Goal: Task Accomplishment & Management: Use online tool/utility

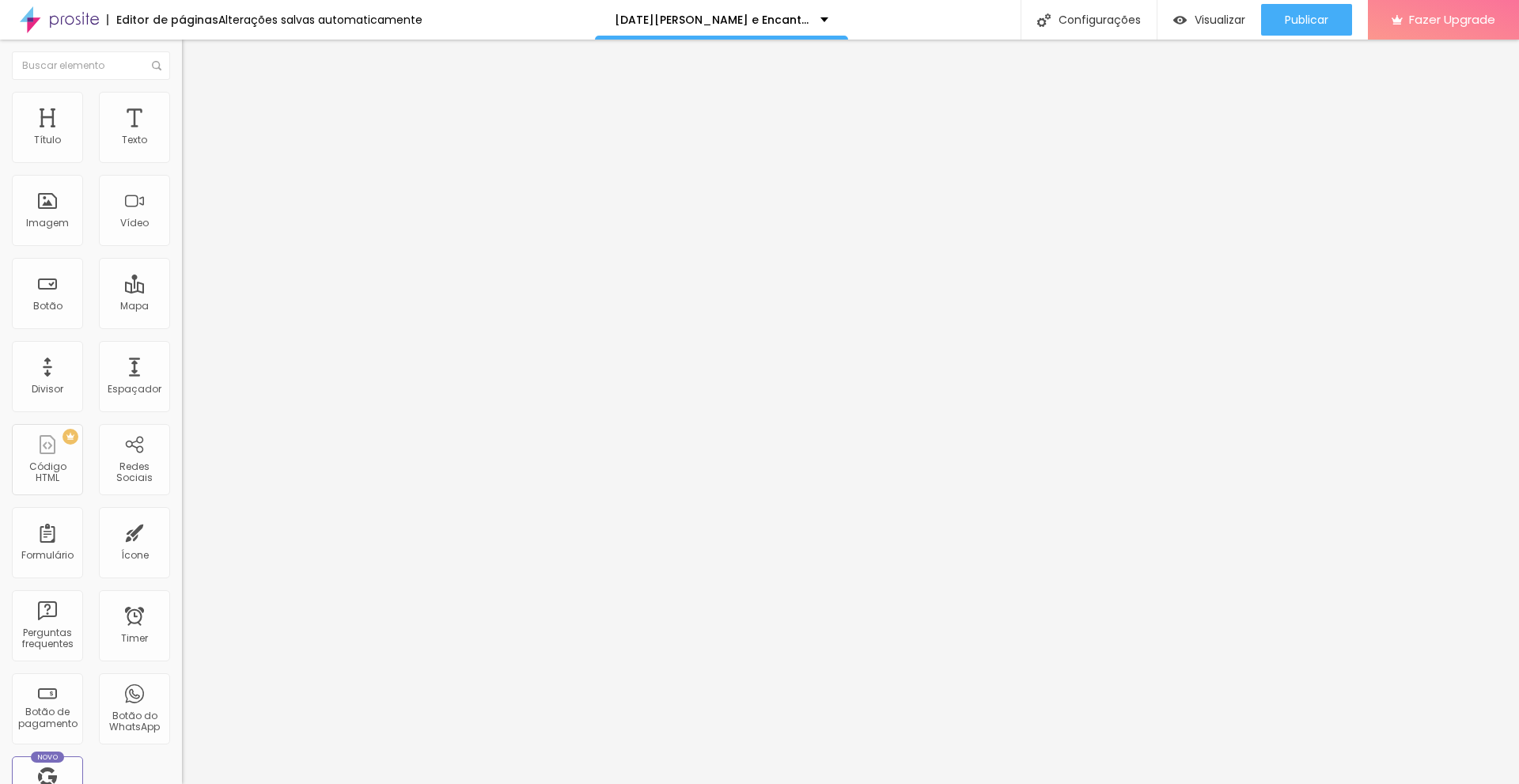
click at [197, 109] on span "Estilo" at bounding box center [209, 103] width 25 height 13
click at [182, 92] on li "Conteúdo" at bounding box center [273, 84] width 182 height 16
click at [182, 135] on div "Trocar imagem" at bounding box center [273, 129] width 182 height 11
click at [122, 143] on div "Texto" at bounding box center [134, 140] width 26 height 11
click at [194, 55] on img "button" at bounding box center [199, 57] width 12 height 12
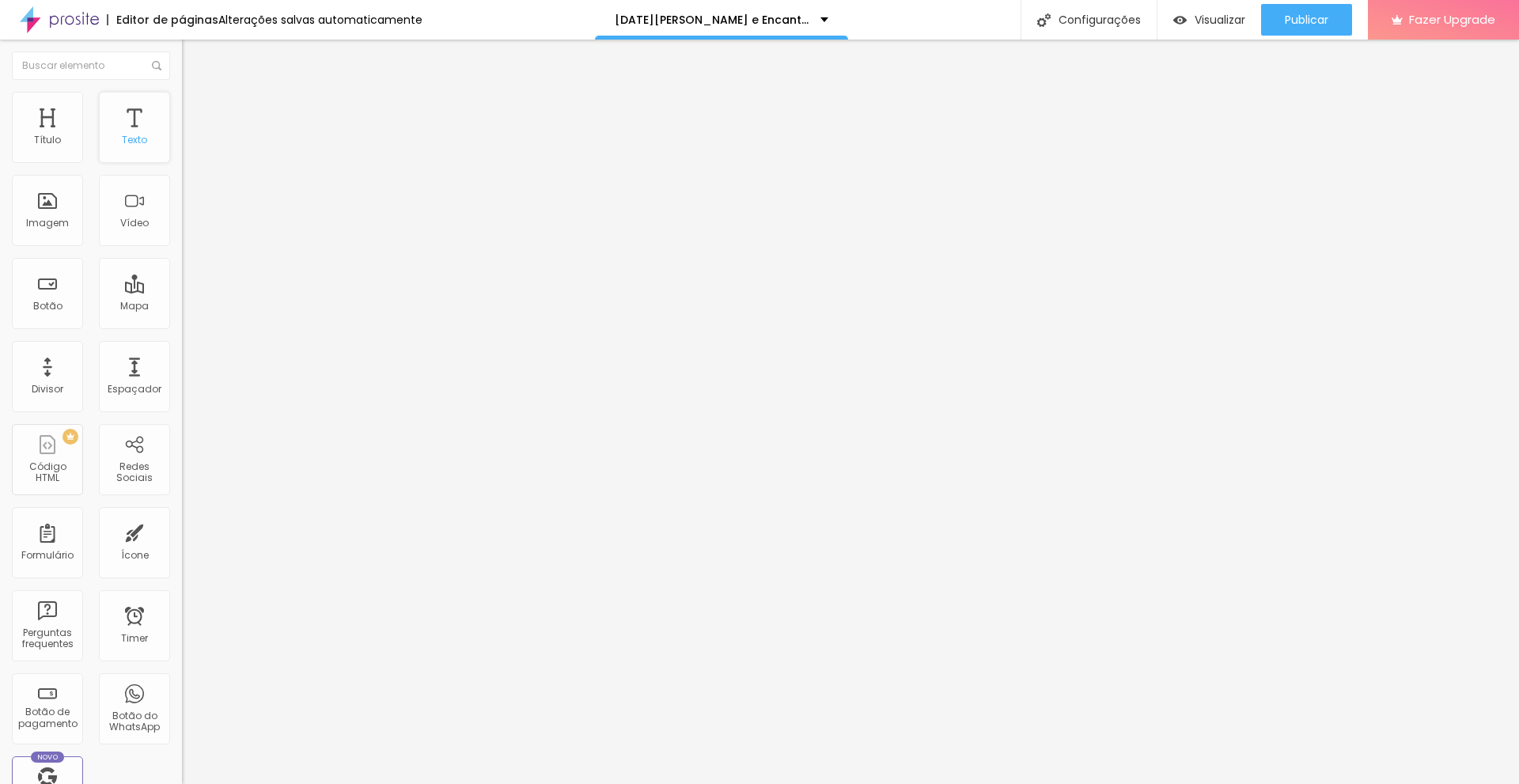
click at [135, 129] on div "Texto" at bounding box center [134, 127] width 71 height 71
click at [70, 151] on div "Título" at bounding box center [47, 127] width 71 height 71
click at [131, 149] on div "Texto" at bounding box center [134, 127] width 71 height 71
drag, startPoint x: 131, startPoint y: 143, endPoint x: 118, endPoint y: 136, distance: 14.8
click at [122, 136] on div "Texto" at bounding box center [134, 140] width 26 height 11
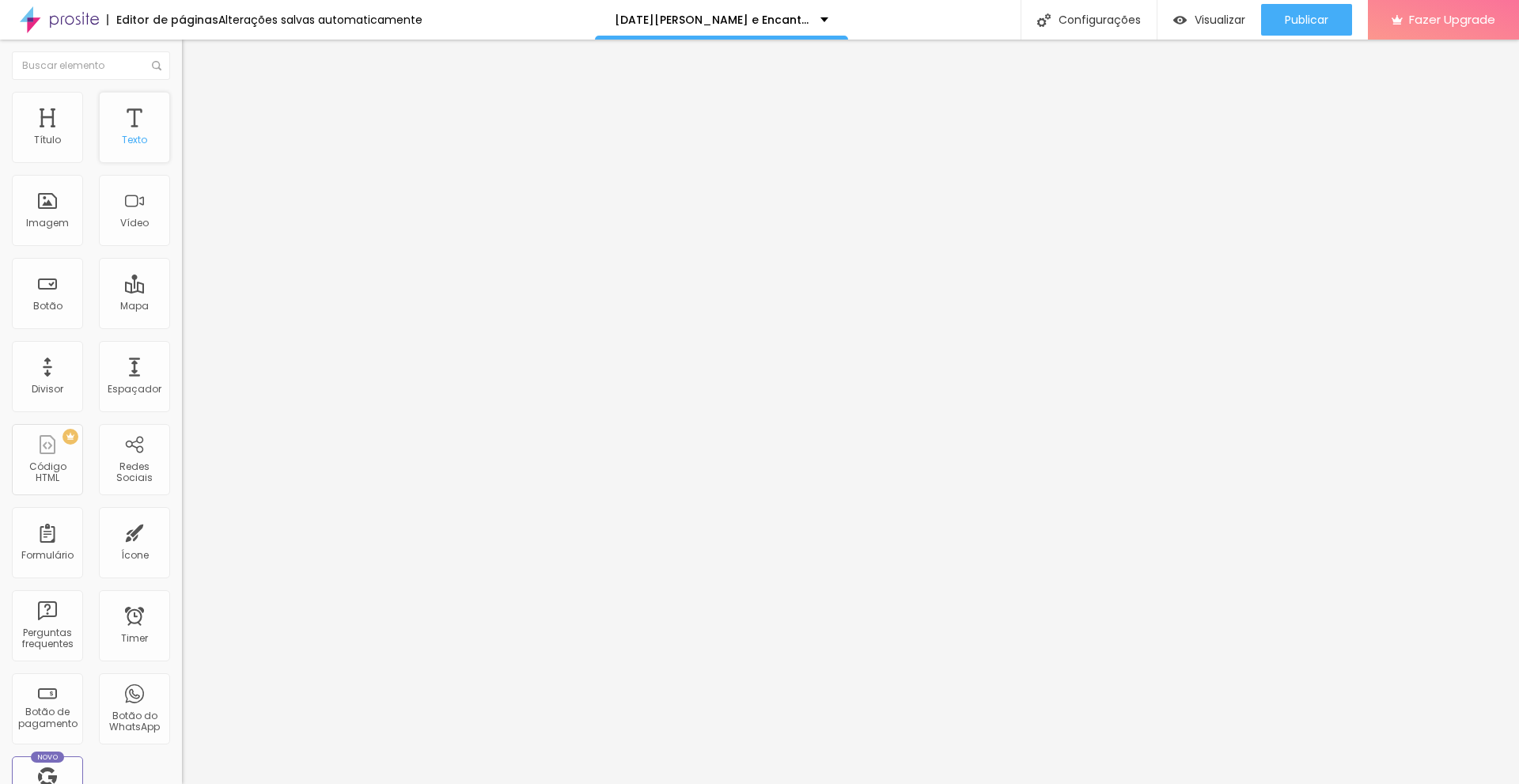
click at [122, 140] on div "Texto" at bounding box center [134, 140] width 26 height 11
click at [122, 144] on div "Texto" at bounding box center [134, 140] width 26 height 11
click at [103, 553] on div "Ícone" at bounding box center [134, 542] width 71 height 71
click at [50, 553] on div "Formulário" at bounding box center [47, 555] width 52 height 11
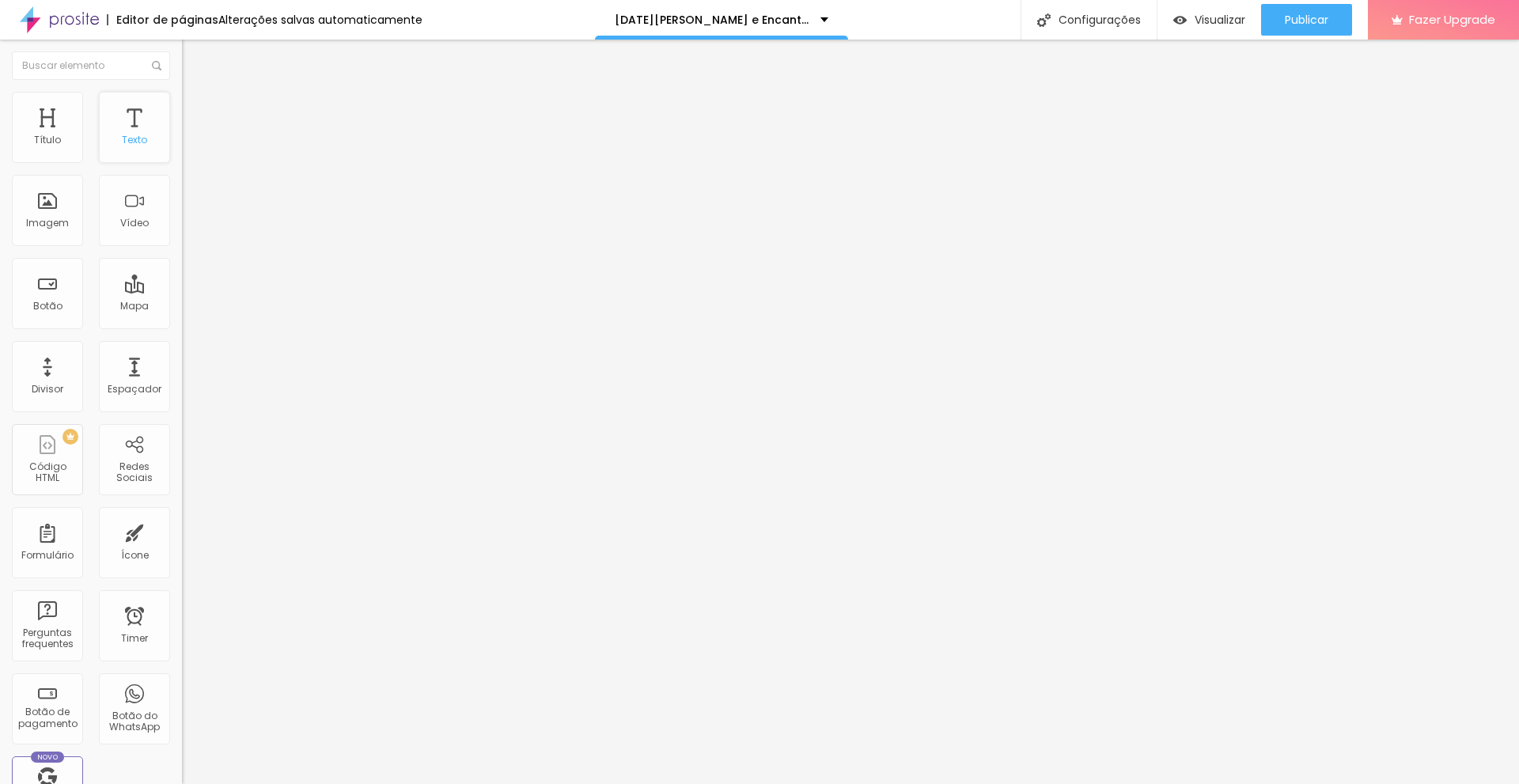
click at [122, 126] on div "Texto" at bounding box center [134, 127] width 71 height 71
click at [55, 220] on div "Imagem" at bounding box center [47, 223] width 43 height 11
click at [111, 159] on div "Texto" at bounding box center [134, 127] width 71 height 71
click at [182, 51] on button "Editar Imagem" at bounding box center [273, 58] width 182 height 36
click at [182, 592] on div "Editar Botão Conteúdo Estilo Avançado Texto CONTRATAR AGORA Alinhamento Tamanho…" at bounding box center [273, 412] width 182 height 744
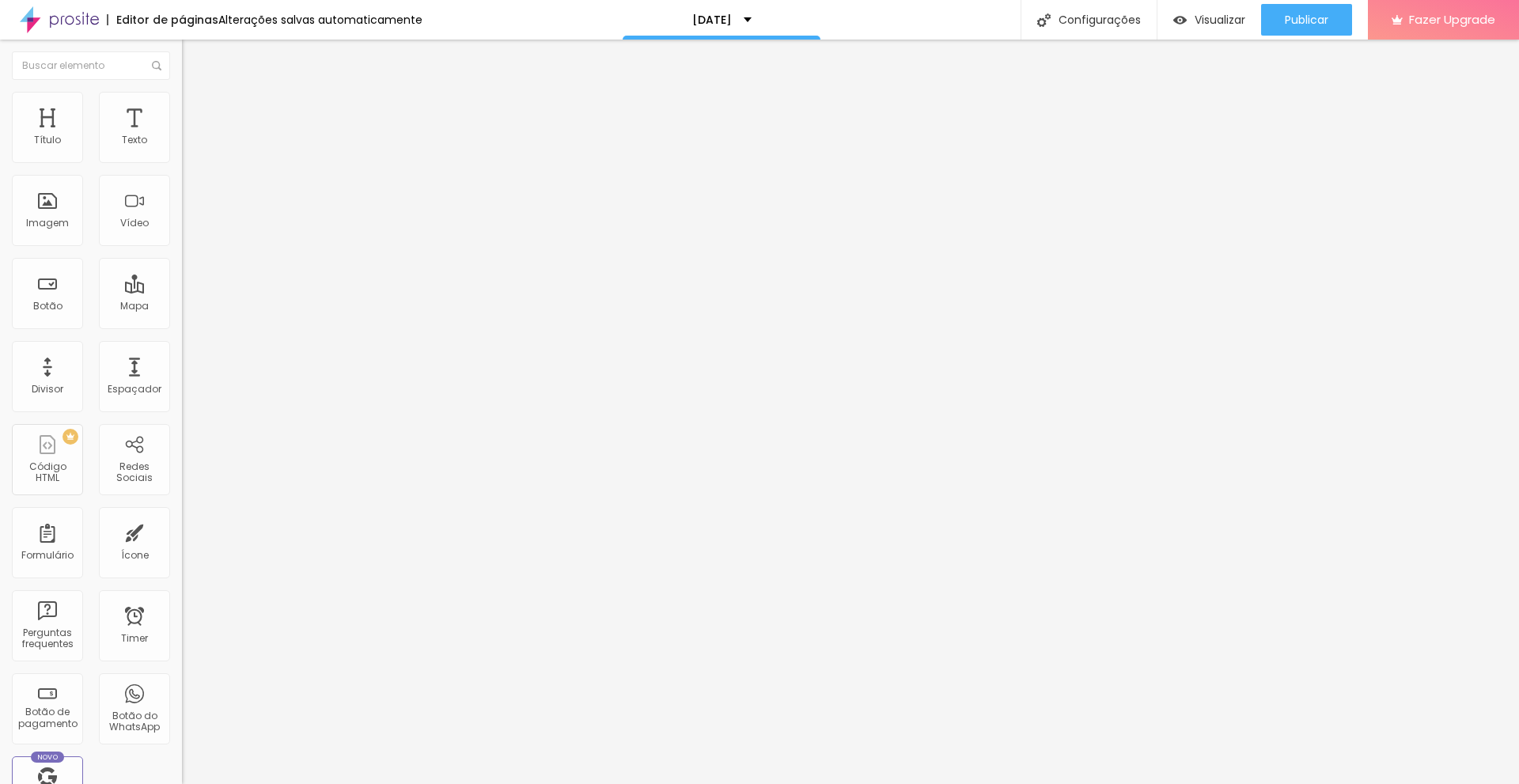
click at [194, 61] on img "button" at bounding box center [199, 57] width 12 height 12
click at [122, 144] on div "Texto" at bounding box center [134, 140] width 26 height 11
click at [194, 59] on img "button" at bounding box center [199, 57] width 12 height 12
click at [133, 136] on div "Texto" at bounding box center [134, 140] width 26 height 11
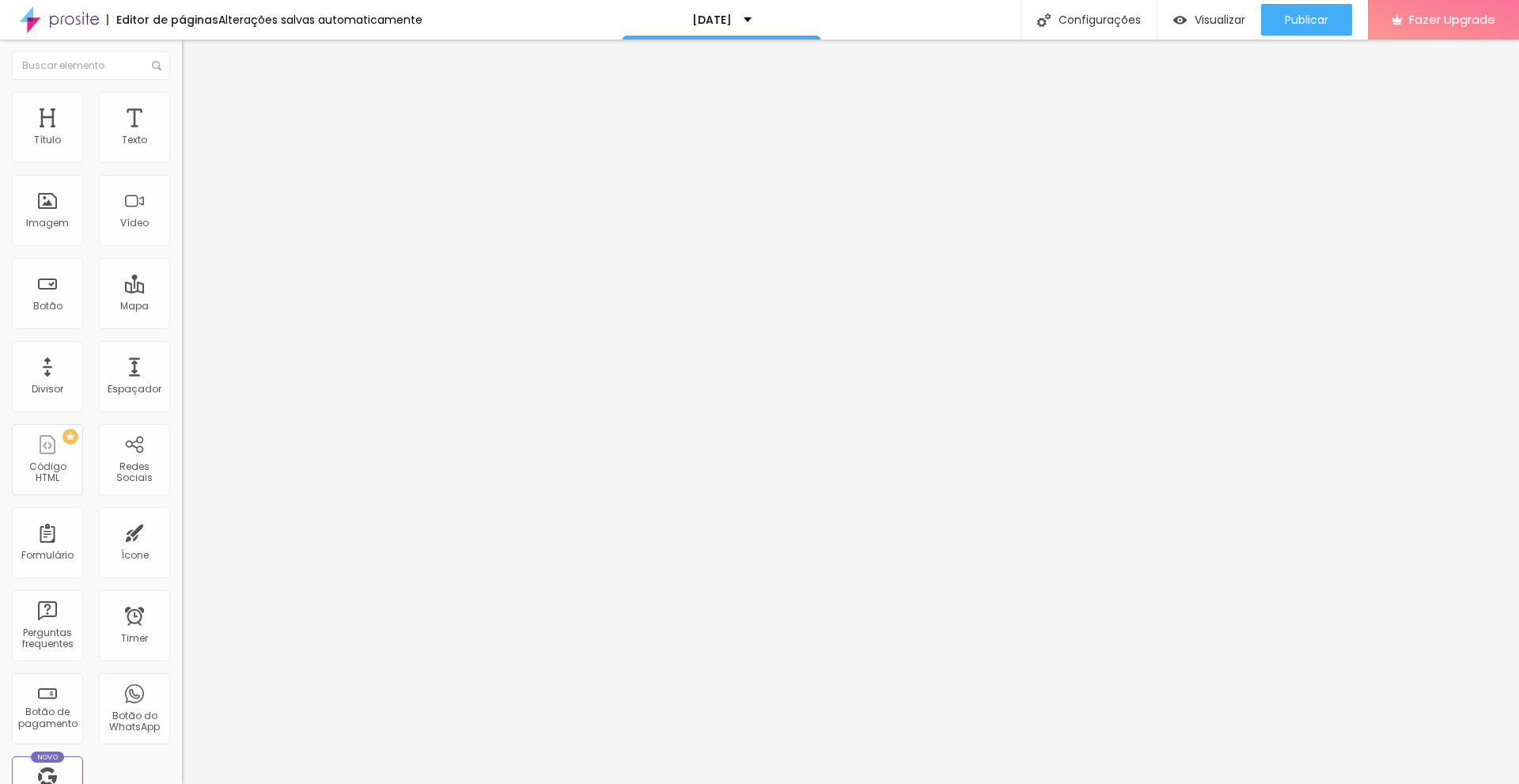
click at [194, 65] on div "Editar Texto" at bounding box center [238, 57] width 90 height 12
click at [1332, 20] on button "Publicar" at bounding box center [1306, 19] width 91 height 31
click at [182, 326] on input "[URL][DOMAIN_NAME]" at bounding box center [277, 318] width 190 height 16
drag, startPoint x: 144, startPoint y: 330, endPoint x: 107, endPoint y: 337, distance: 37.7
click at [182, 326] on input "[URL][DOMAIN_NAME]" at bounding box center [277, 318] width 190 height 16
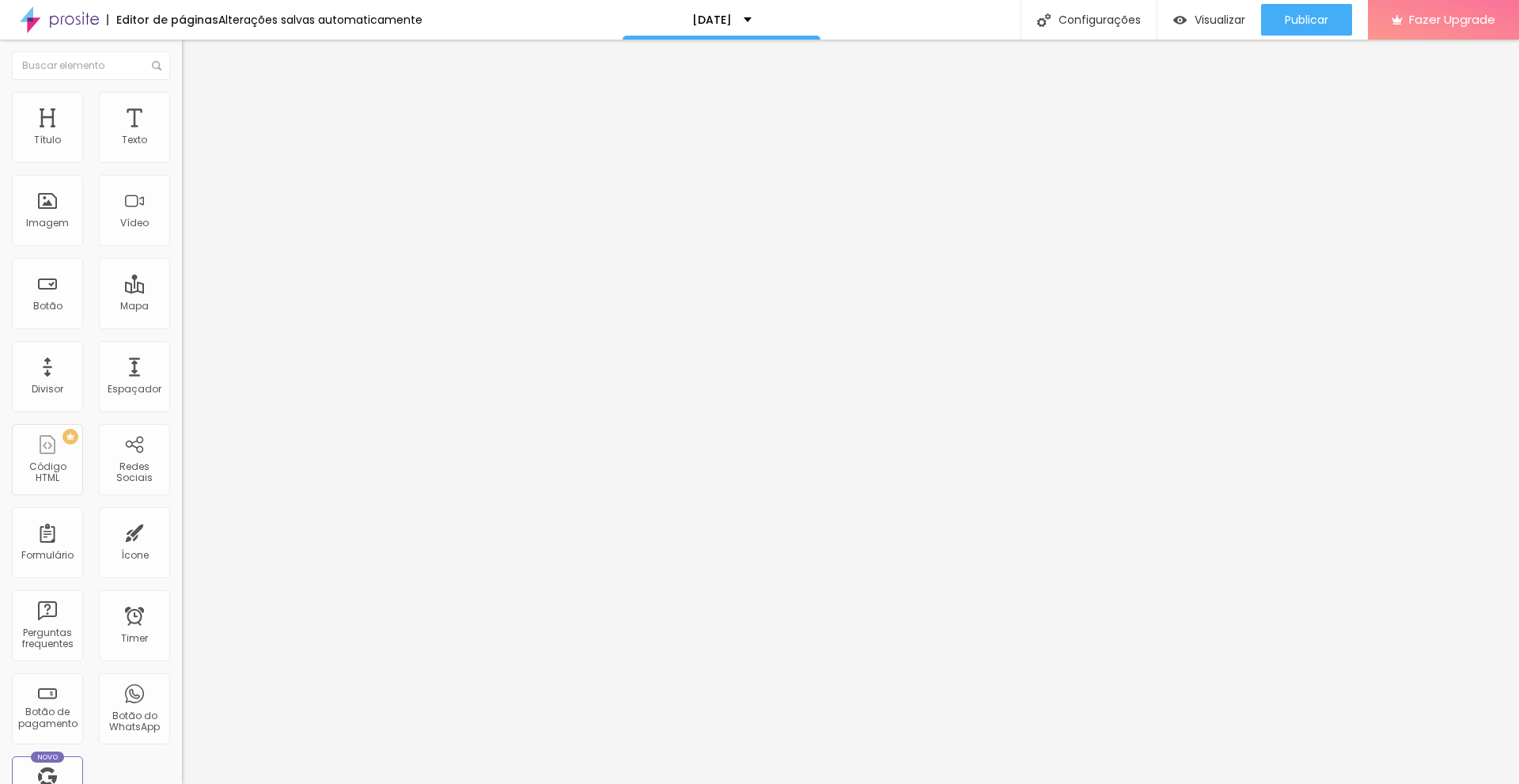
click at [182, 326] on input "[URL][DOMAIN_NAME]" at bounding box center [277, 318] width 190 height 16
click at [182, 322] on input "[URL][DOMAIN_NAME]" at bounding box center [277, 318] width 190 height 16
type input "[URL][DOMAIN_NAME]"
click at [182, 283] on img at bounding box center [185, 286] width 7 height 7
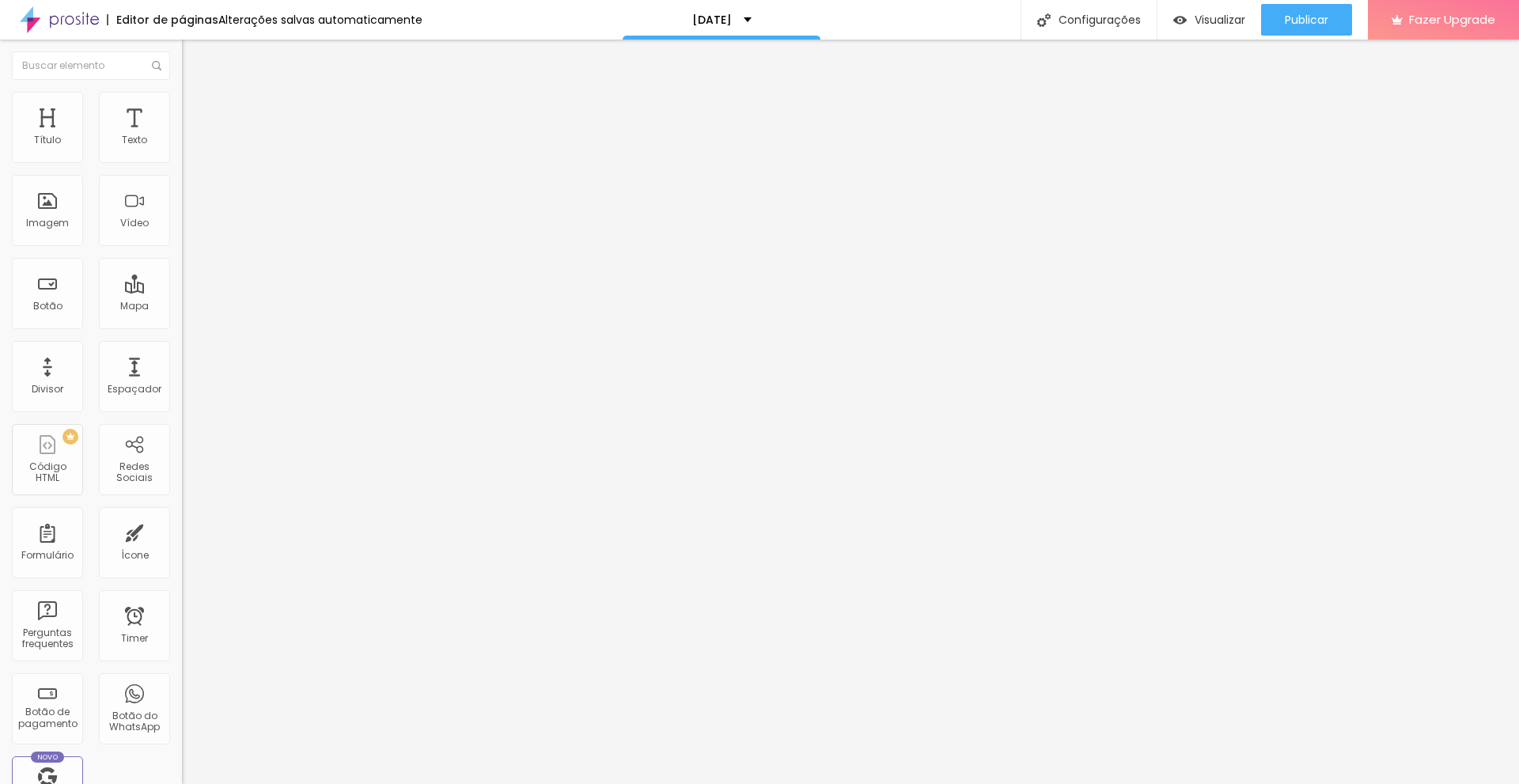
click at [182, 283] on img at bounding box center [185, 286] width 7 height 7
click at [1306, 28] on div "Publicar" at bounding box center [1306, 19] width 44 height 31
click at [194, 52] on div "Editar Botão" at bounding box center [239, 57] width 91 height 12
click at [1288, 17] on span "Publicar" at bounding box center [1306, 19] width 44 height 12
click at [1305, 16] on span "Publicar" at bounding box center [1306, 19] width 44 height 12
